Goal: Task Accomplishment & Management: Use online tool/utility

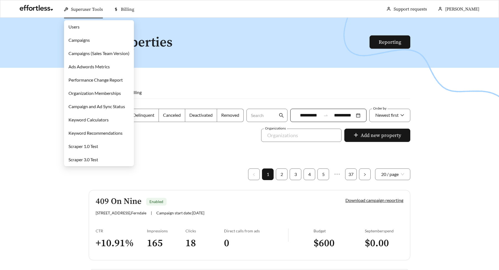
click at [71, 39] on link "Campaigns" at bounding box center [78, 39] width 21 height 5
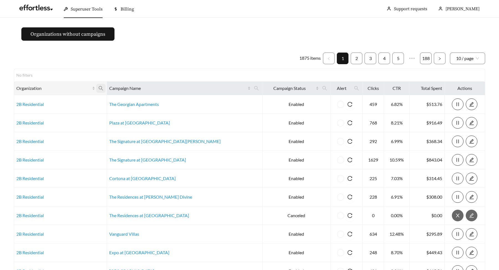
click at [103, 89] on icon "search" at bounding box center [101, 88] width 4 height 4
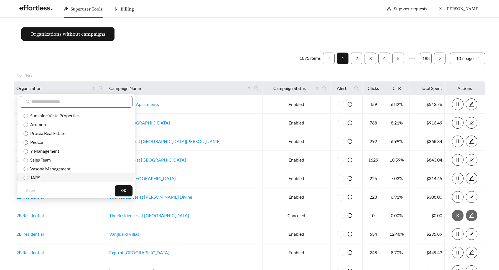
click at [37, 179] on span "JARS" at bounding box center [34, 177] width 12 height 5
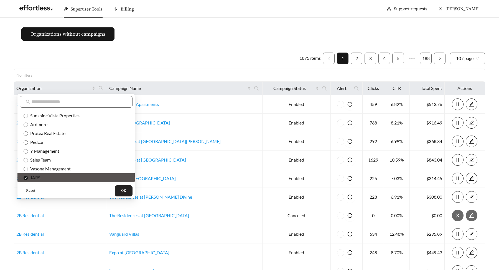
click at [121, 193] on span "OK" at bounding box center [123, 191] width 5 height 6
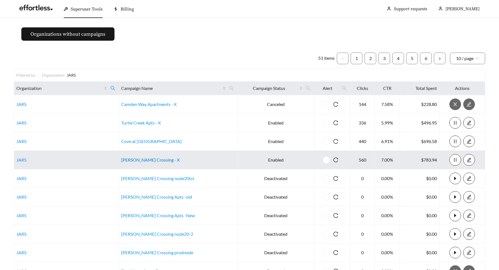
click at [149, 160] on link "[PERSON_NAME] Crossing - X" at bounding box center [150, 159] width 58 height 5
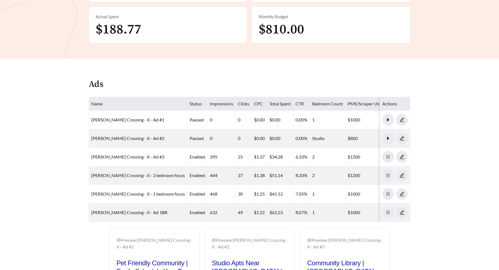
scroll to position [227, 0]
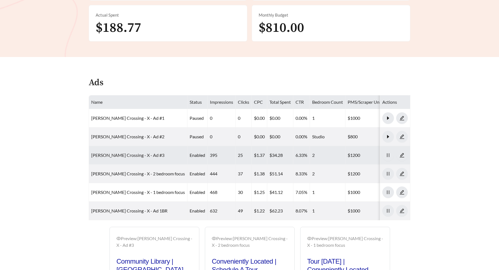
click at [130, 153] on link "Archer Crossing - X - Ad #3" at bounding box center [127, 155] width 73 height 5
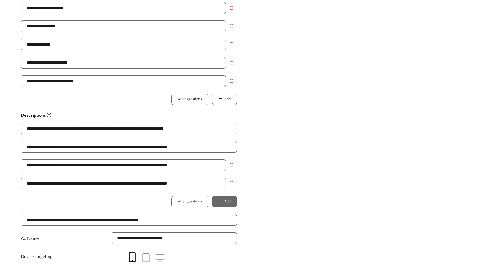
scroll to position [373, 0]
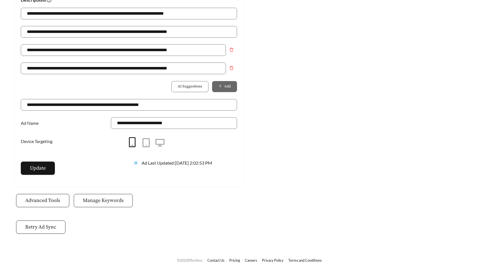
click at [104, 202] on span "Manage Keywords" at bounding box center [103, 200] width 41 height 7
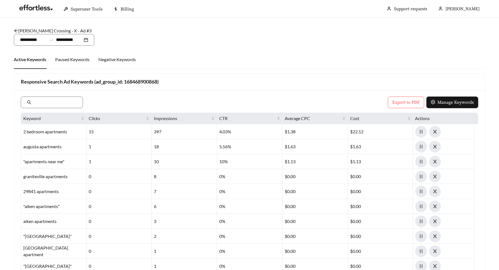
click at [200, 66] on div "Active Keywords Paused Keywords Negative Keywords" at bounding box center [249, 59] width 471 height 19
click at [199, 63] on div "Active Keywords Paused Keywords Negative Keywords" at bounding box center [249, 59] width 471 height 19
click at [150, 57] on div "Active Keywords Paused Keywords Negative Keywords" at bounding box center [249, 59] width 471 height 19
click at [166, 45] on main "**********" at bounding box center [249, 216] width 499 height 397
click at [191, 46] on main "**********" at bounding box center [249, 216] width 499 height 397
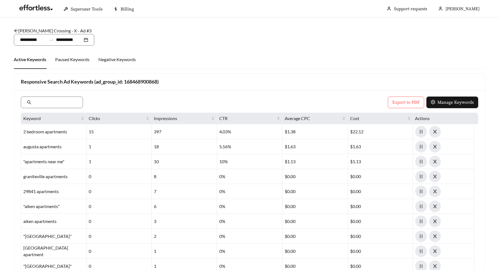
click at [158, 46] on main "**********" at bounding box center [249, 216] width 499 height 397
click at [157, 60] on div "Active Keywords Paused Keywords Negative Keywords" at bounding box center [249, 59] width 471 height 19
click at [168, 53] on div "Active Keywords Paused Keywords Negative Keywords" at bounding box center [249, 59] width 471 height 19
